Goal: Information Seeking & Learning: Check status

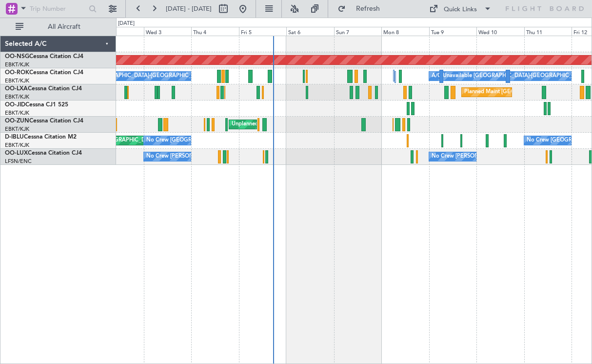
click at [443, 113] on div at bounding box center [354, 109] width 476 height 16
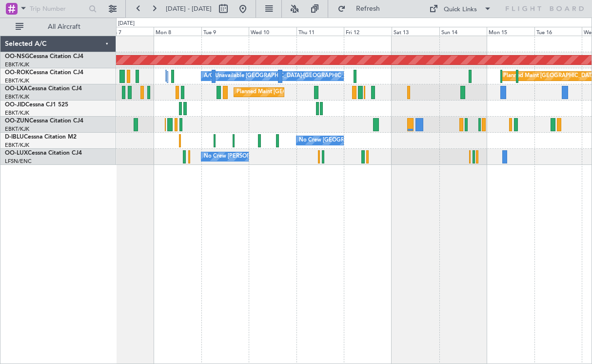
click at [341, 123] on div "Unplanned Maint [GEOGRAPHIC_DATA] ([GEOGRAPHIC_DATA])" at bounding box center [354, 125] width 476 height 16
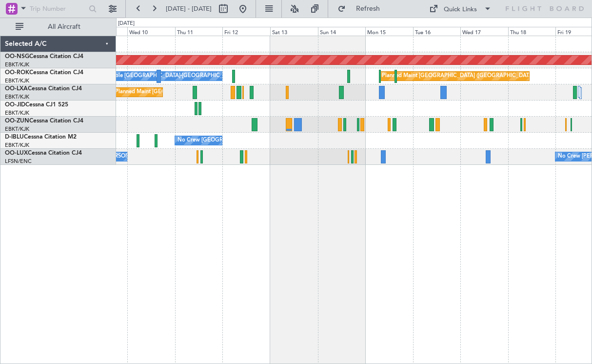
click at [357, 113] on div at bounding box center [354, 109] width 476 height 16
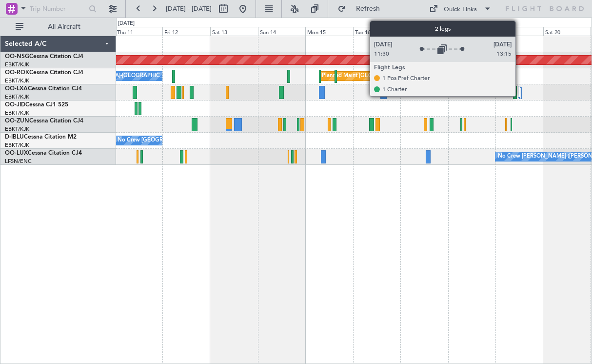
click at [520, 94] on div at bounding box center [519, 92] width 2 height 12
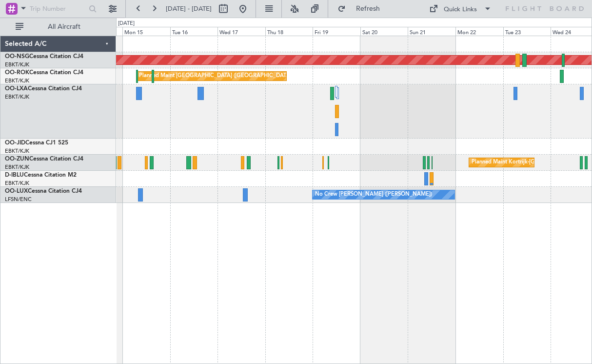
click at [241, 100] on div "A/C Unavailable [GEOGRAPHIC_DATA] ([GEOGRAPHIC_DATA] National) A/C Unavailable" at bounding box center [354, 111] width 476 height 54
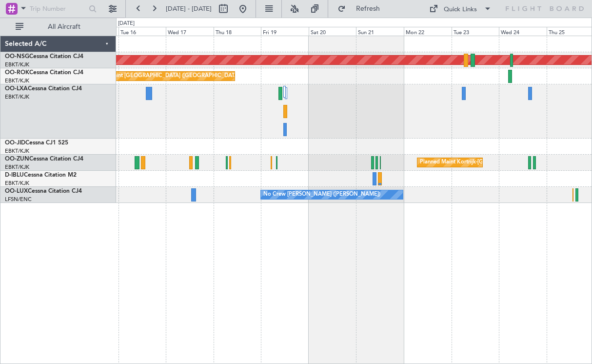
click at [221, 112] on div "A/C Unavailable [GEOGRAPHIC_DATA] ([GEOGRAPHIC_DATA] National) A/C Unavailable" at bounding box center [354, 111] width 476 height 54
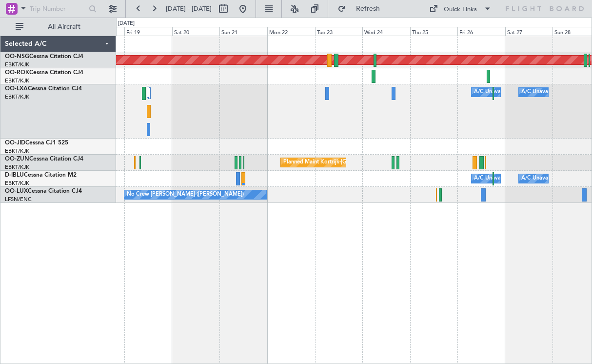
click at [344, 157] on div "Planned Maint [GEOGRAPHIC_DATA] ([GEOGRAPHIC_DATA]) Owner [GEOGRAPHIC_DATA]-[GE…" at bounding box center [354, 119] width 476 height 167
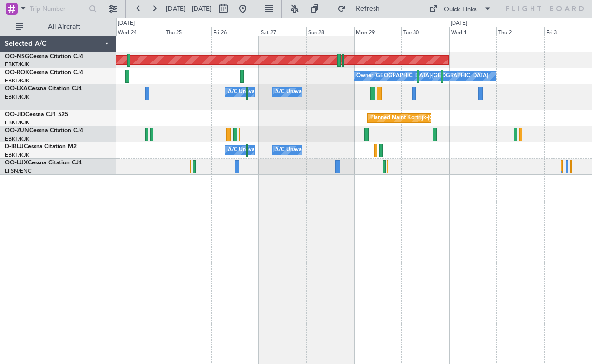
click at [268, 124] on div "Planned Maint [GEOGRAPHIC_DATA] ([GEOGRAPHIC_DATA]) Owner [GEOGRAPHIC_DATA]-[GE…" at bounding box center [354, 105] width 476 height 139
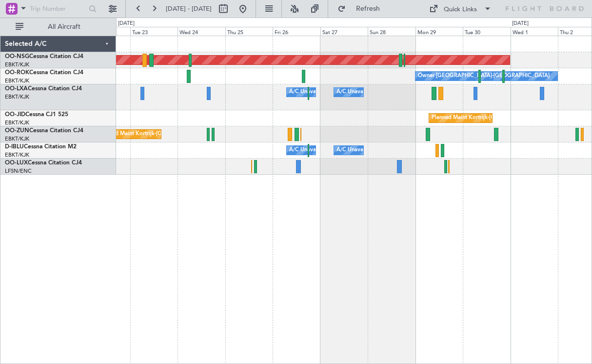
click at [353, 231] on div "Planned Maint [GEOGRAPHIC_DATA] ([GEOGRAPHIC_DATA]) Owner [GEOGRAPHIC_DATA]-[GE…" at bounding box center [354, 200] width 476 height 328
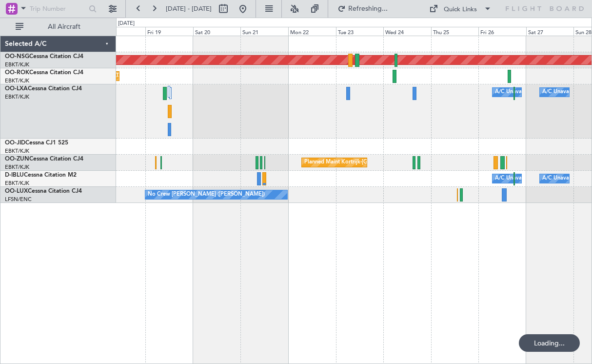
click at [348, 200] on div "Planned Maint [GEOGRAPHIC_DATA] ([GEOGRAPHIC_DATA]) Planned Maint [GEOGRAPHIC_D…" at bounding box center [354, 200] width 476 height 328
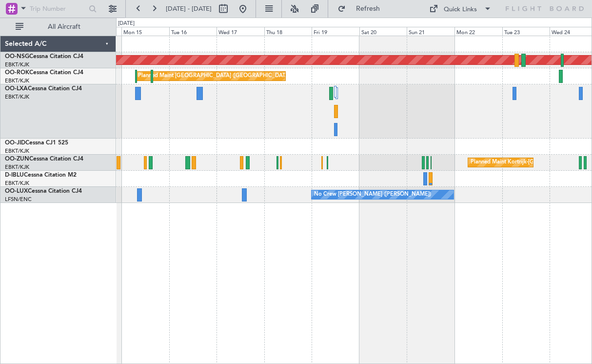
click at [493, 265] on div "Planned Maint [GEOGRAPHIC_DATA] ([GEOGRAPHIC_DATA]) Planned Maint [GEOGRAPHIC_D…" at bounding box center [354, 200] width 476 height 328
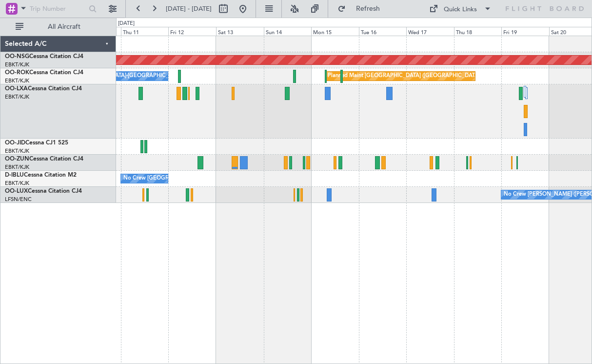
click at [510, 289] on div "Planned Maint [GEOGRAPHIC_DATA] ([GEOGRAPHIC_DATA]) Planned Maint [GEOGRAPHIC_D…" at bounding box center [354, 200] width 476 height 328
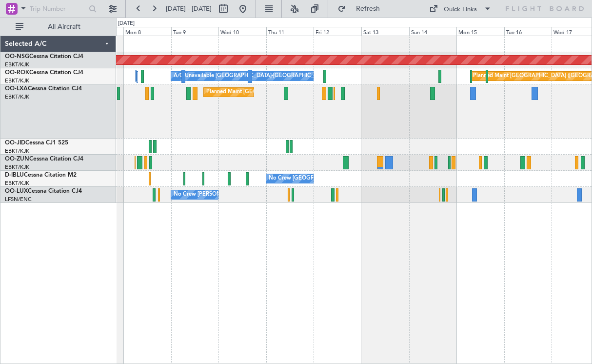
click at [420, 253] on div "Planned Maint [GEOGRAPHIC_DATA] ([GEOGRAPHIC_DATA]) Planned Maint [GEOGRAPHIC_D…" at bounding box center [354, 200] width 476 height 328
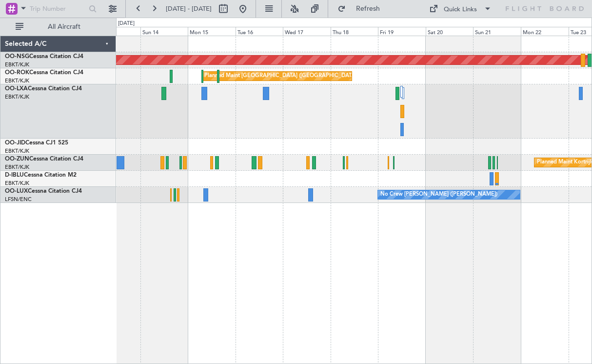
click at [250, 121] on div at bounding box center [354, 111] width 476 height 54
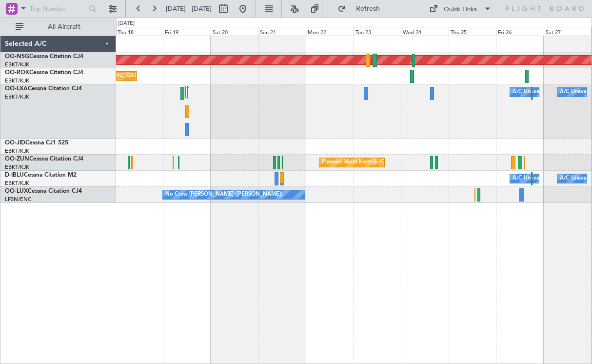
click at [185, 216] on div "Planned Maint [GEOGRAPHIC_DATA] ([GEOGRAPHIC_DATA]) Planned Maint [GEOGRAPHIC_D…" at bounding box center [354, 200] width 476 height 328
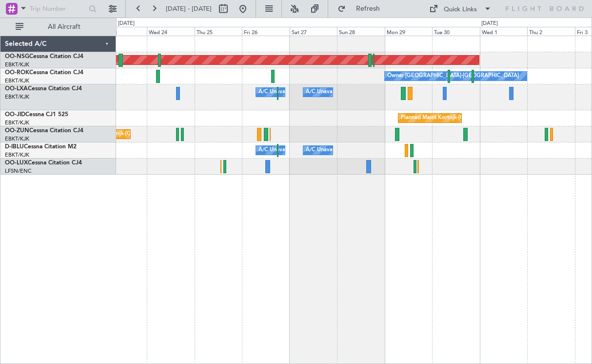
click at [244, 136] on div "Planned Maint [GEOGRAPHIC_DATA] ([GEOGRAPHIC_DATA]) Owner [GEOGRAPHIC_DATA]-[GE…" at bounding box center [354, 105] width 476 height 139
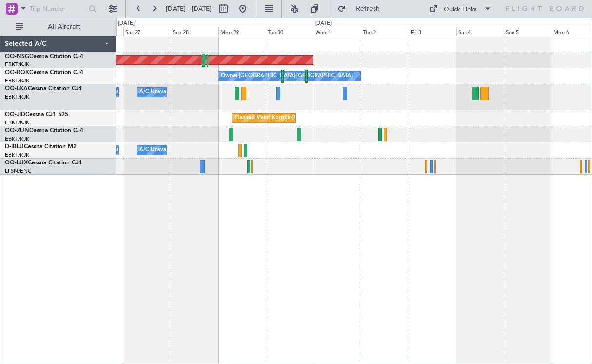
click at [313, 178] on div "Planned Maint [GEOGRAPHIC_DATA] ([GEOGRAPHIC_DATA]) Owner [GEOGRAPHIC_DATA]-[GE…" at bounding box center [354, 200] width 476 height 328
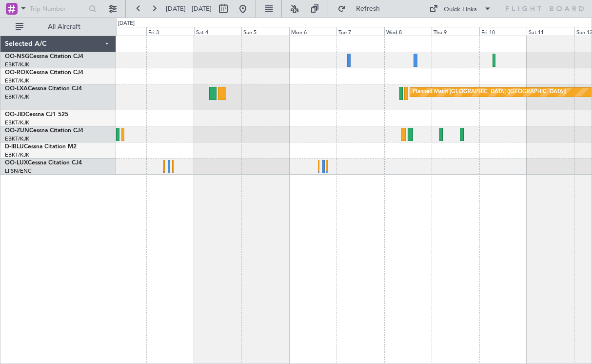
click at [215, 137] on div at bounding box center [354, 134] width 476 height 16
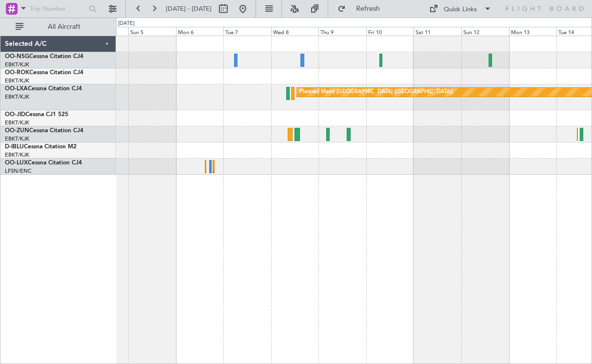
click at [399, 149] on div "Planned Maint [GEOGRAPHIC_DATA] ([GEOGRAPHIC_DATA]) Planned Maint [GEOGRAPHIC_D…" at bounding box center [354, 105] width 476 height 139
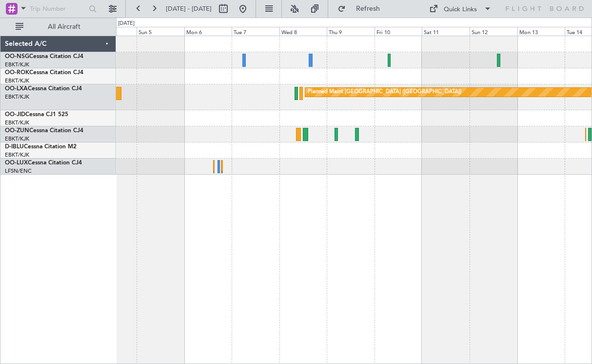
click at [219, 120] on div at bounding box center [354, 118] width 476 height 16
